Goal: Check status: Check status

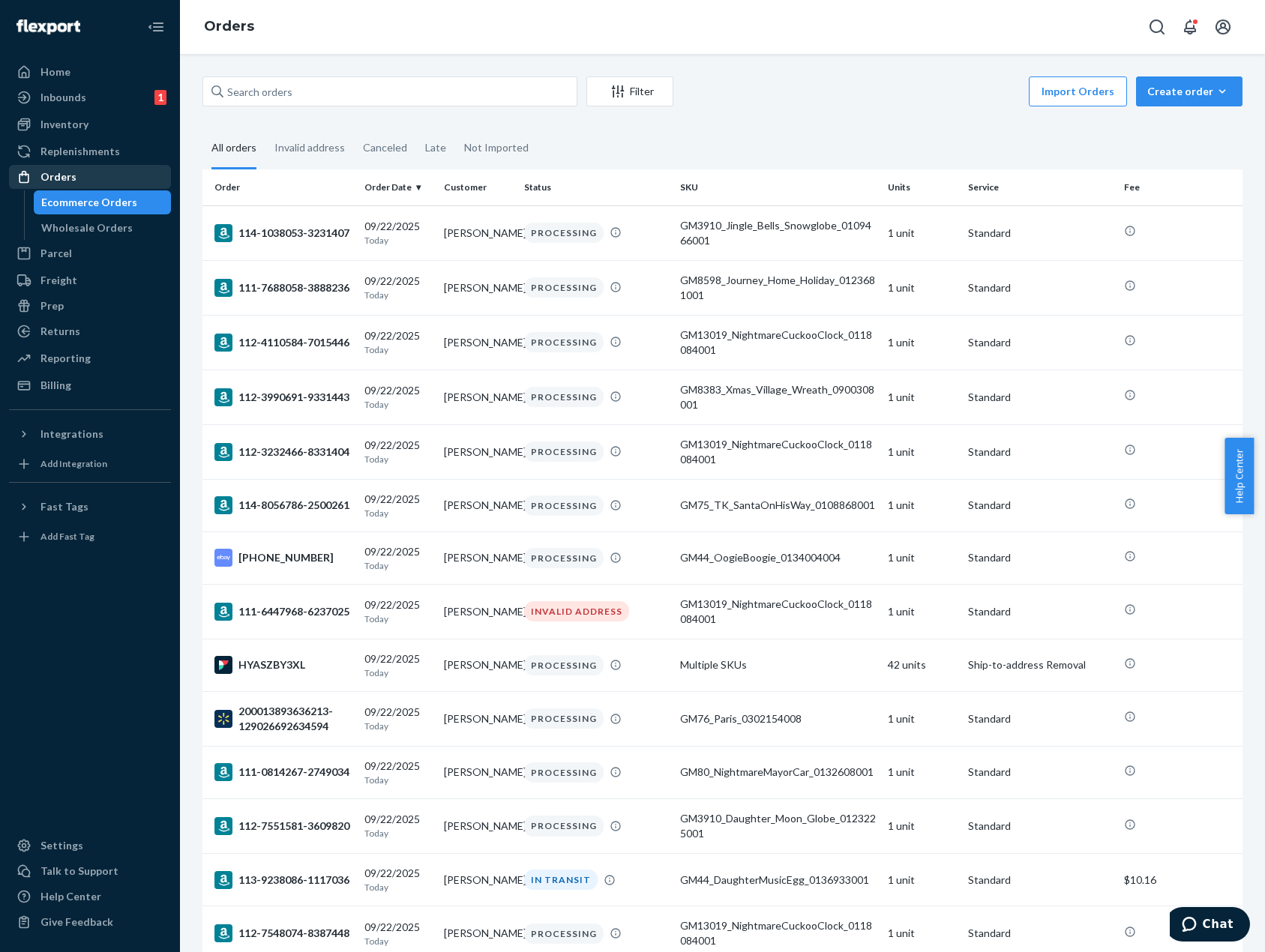
scroll to position [674, 0]
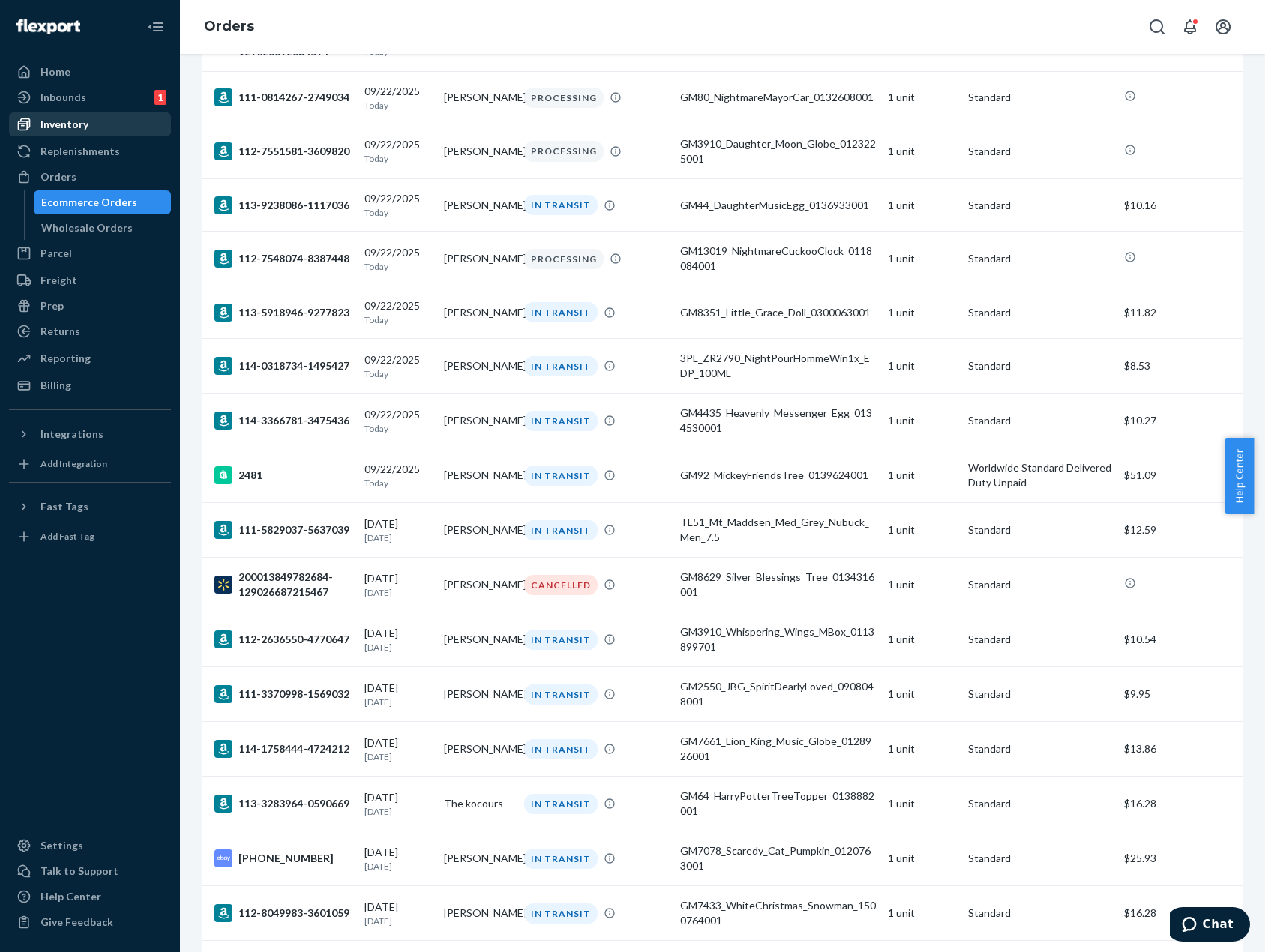
click at [93, 130] on div "Inventory" at bounding box center [90, 124] width 159 height 21
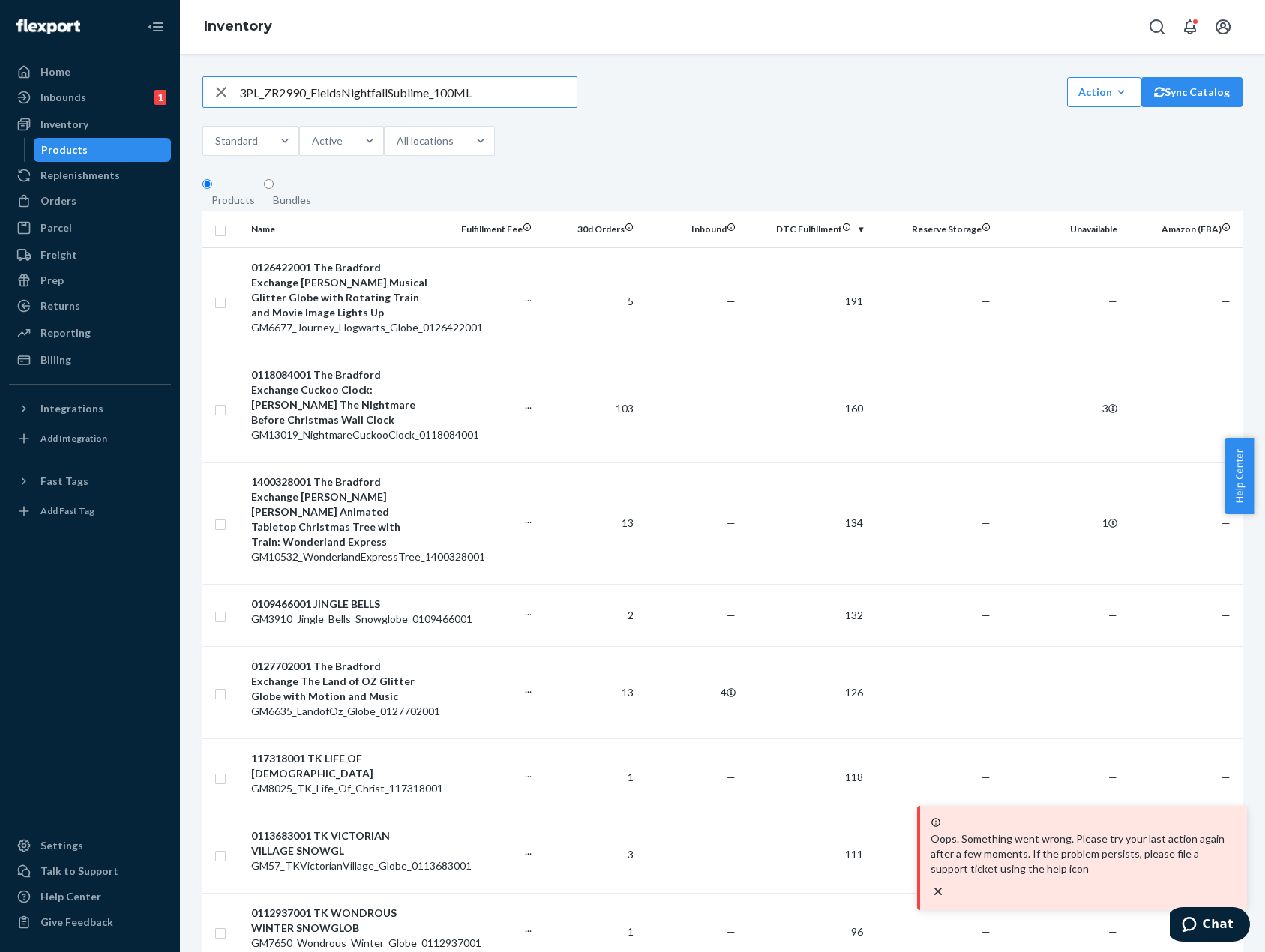
type input "3PL_ZR2990_FieldsNightfallSublime_100ML"
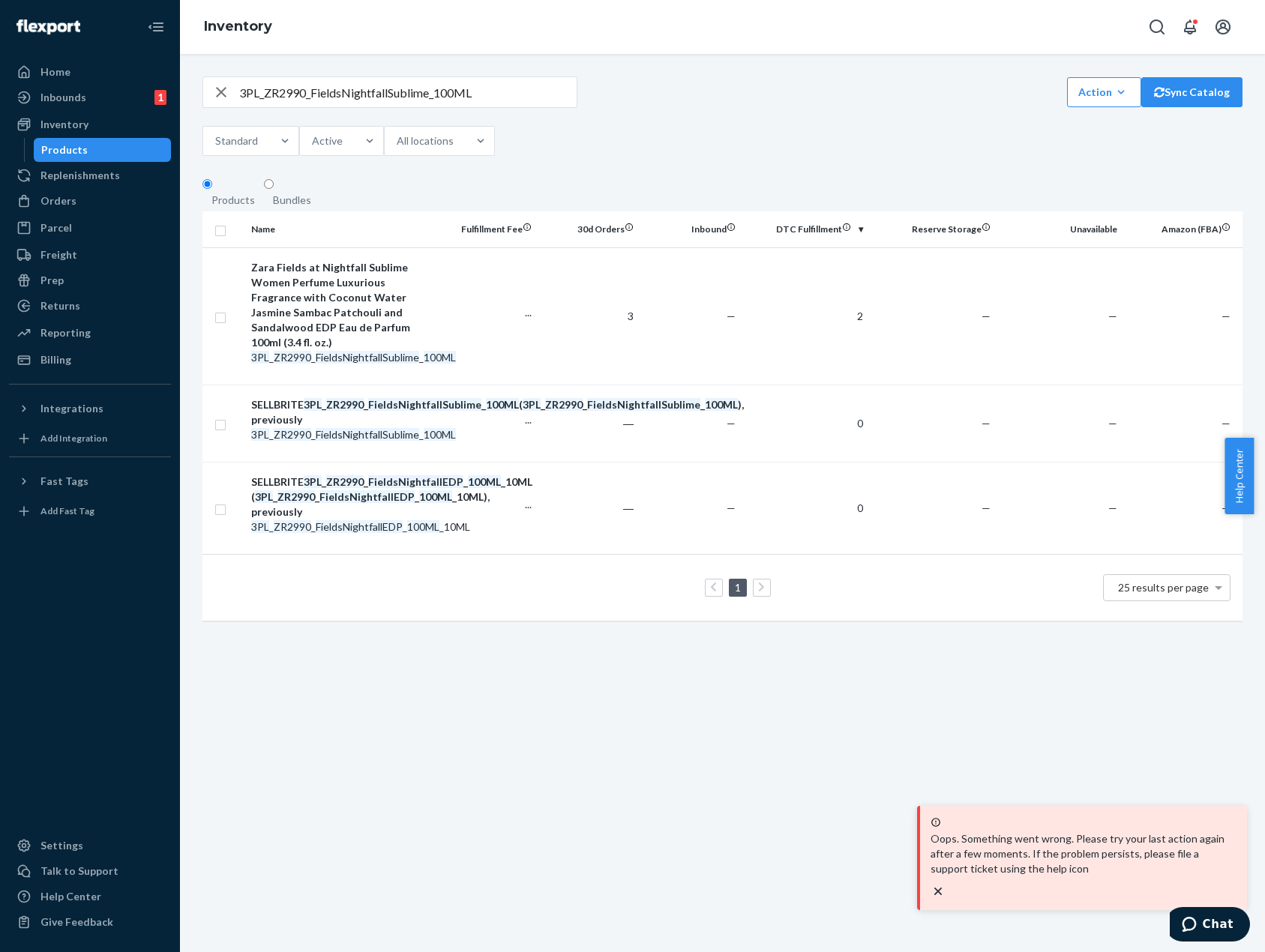
click at [954, 108] on div "3PL_ZR2990_FieldsNightfallSublime_100ML Action Create product Create bundle Bul…" at bounding box center [723, 92] width 1040 height 31
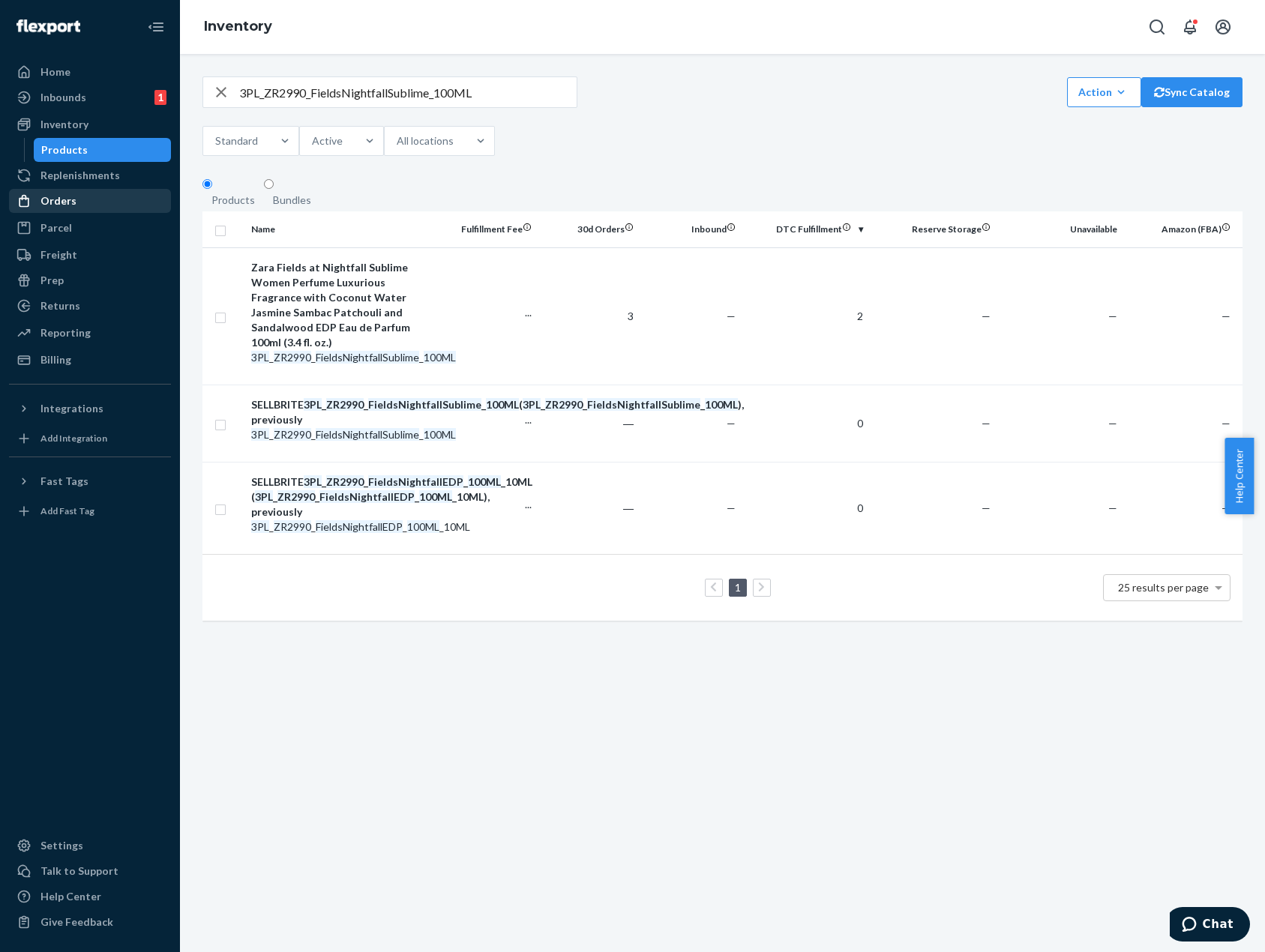
click at [71, 203] on div "Orders" at bounding box center [58, 200] width 36 height 15
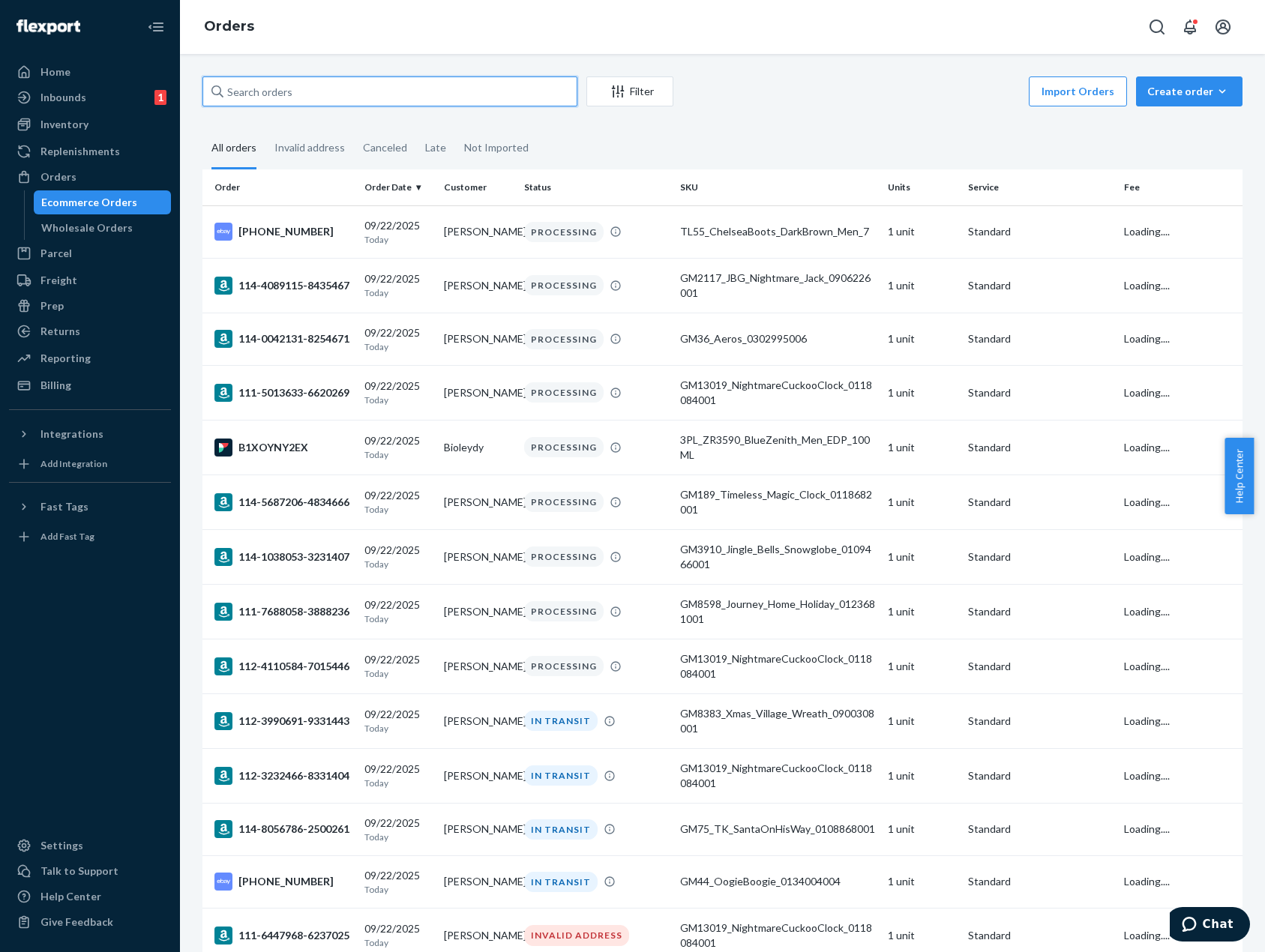
click at [461, 100] on input "text" at bounding box center [390, 91] width 375 height 30
click at [381, 99] on input "text" at bounding box center [390, 91] width 375 height 30
paste input "111-6829173-1025837"
type input "111-6829173-1025837"
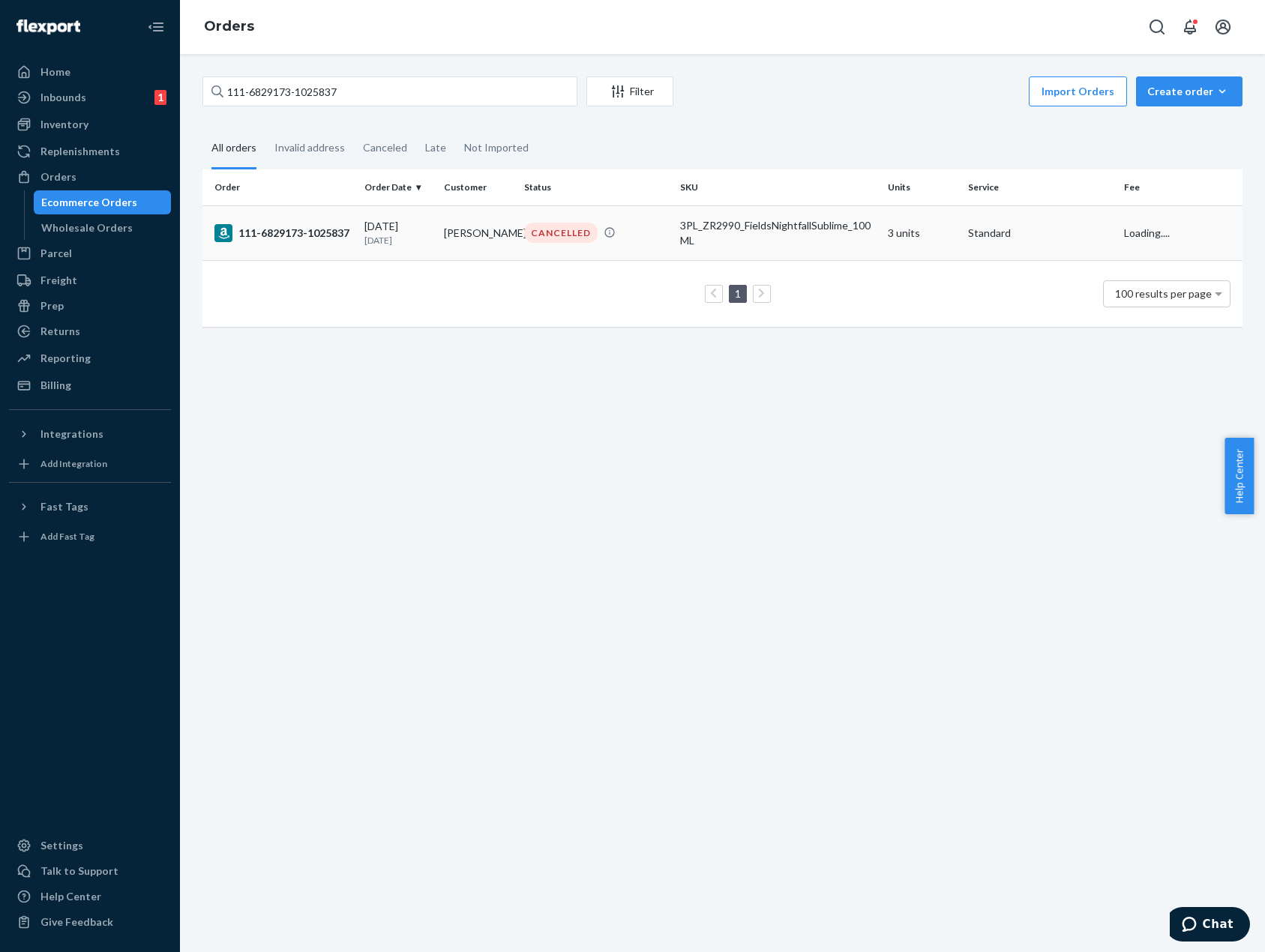
click at [500, 239] on td "Kelle Hein" at bounding box center [477, 232] width 79 height 55
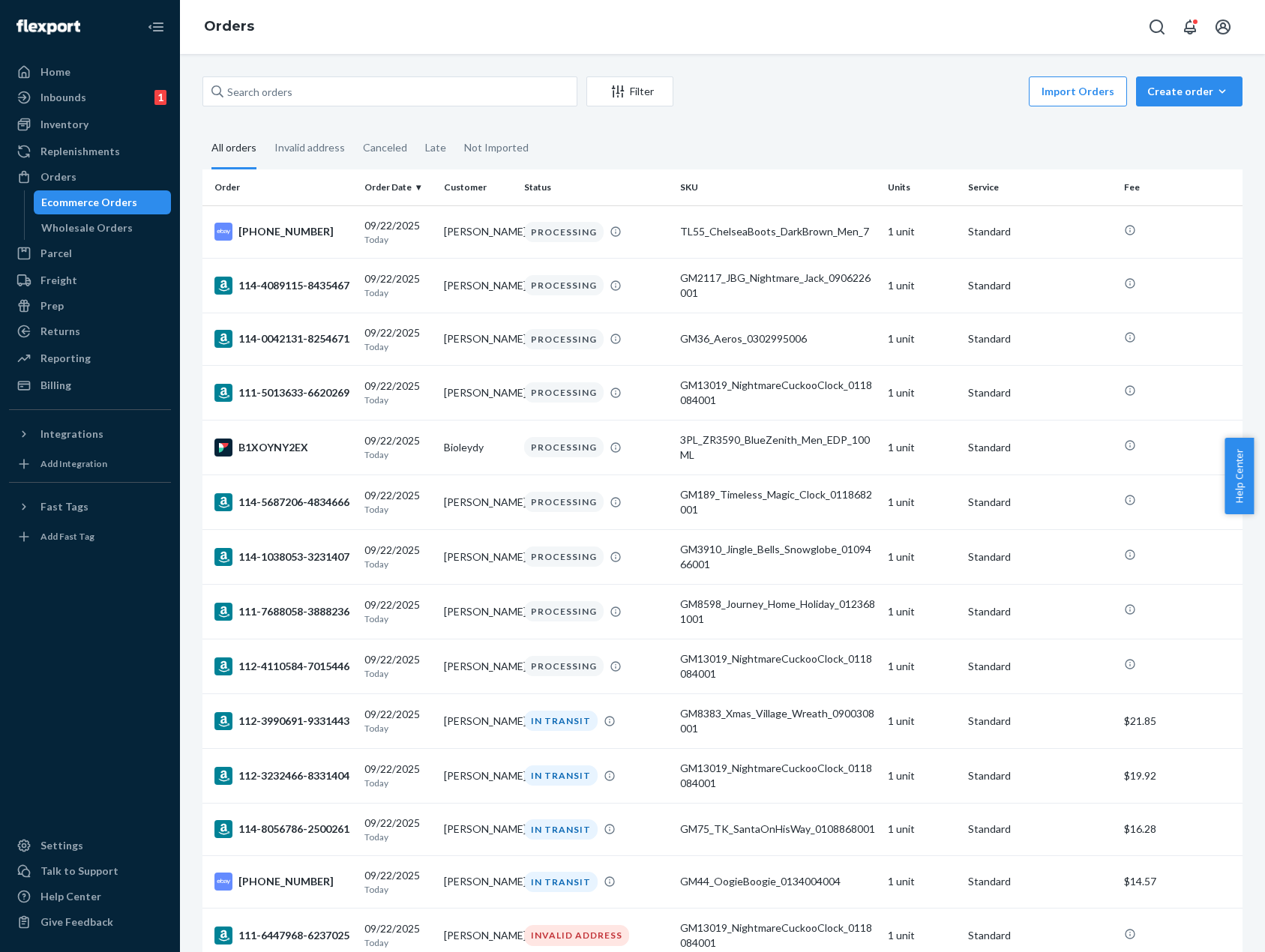
click at [804, 77] on div "Import Orders Create order Ecommerce order Removal order" at bounding box center [962, 93] width 560 height 34
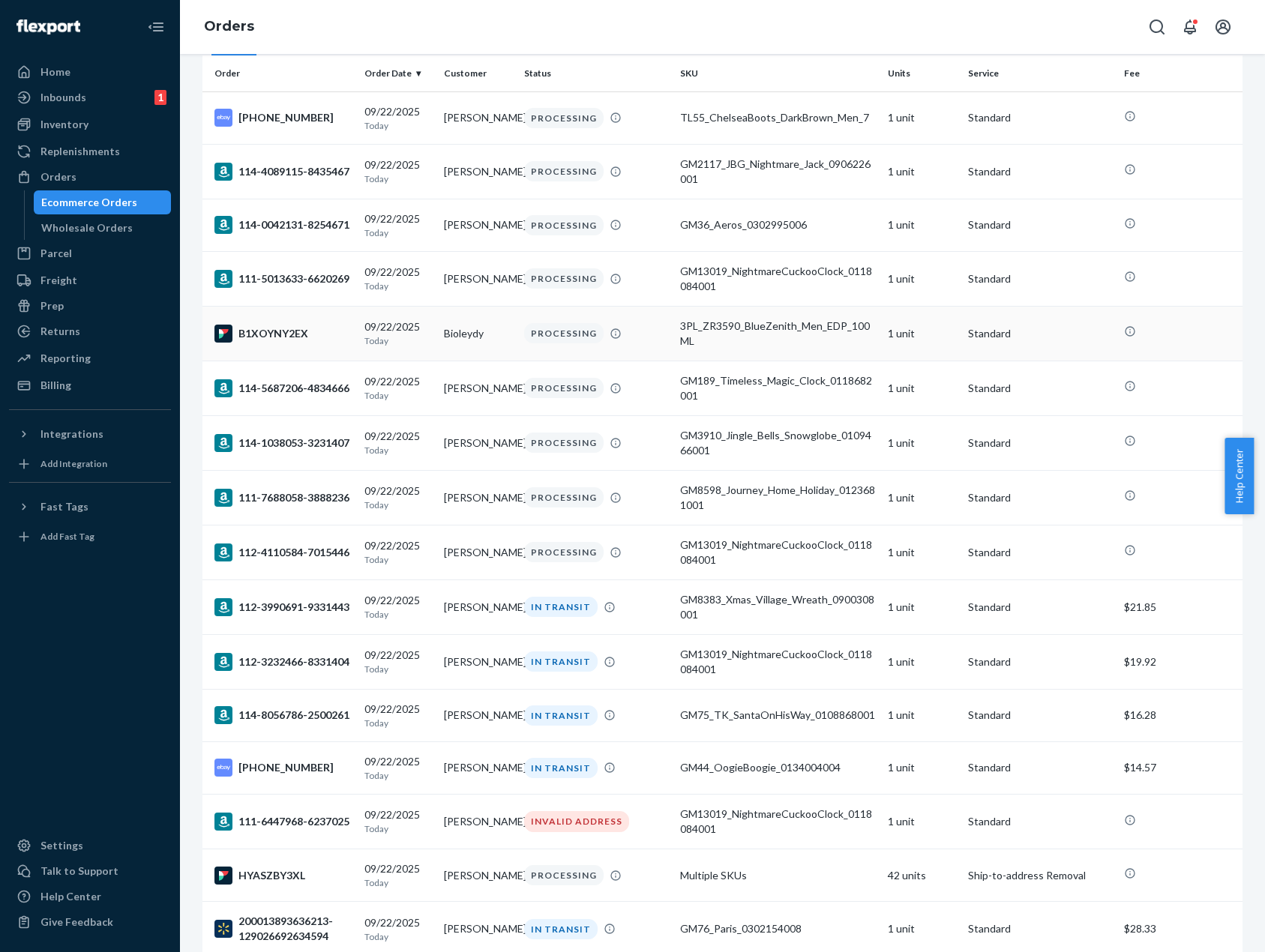
scroll to position [150, 0]
